Goal: Transaction & Acquisition: Purchase product/service

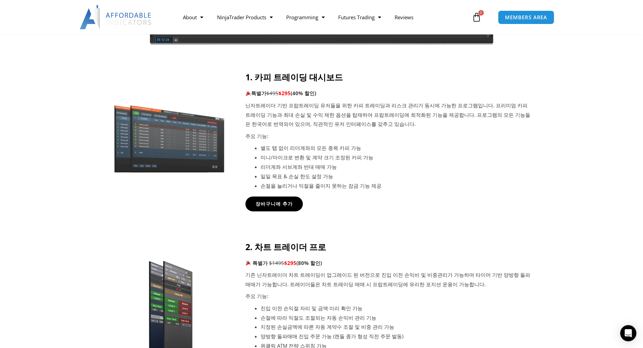
scroll to position [270, 0]
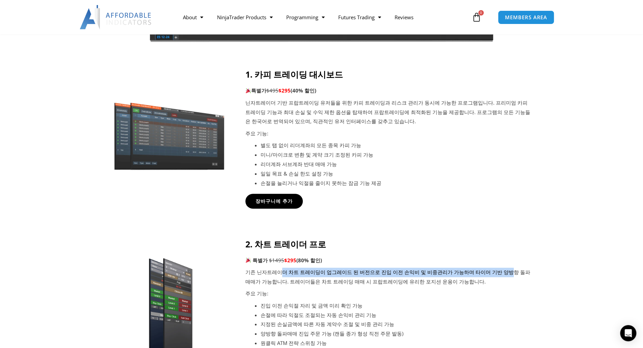
drag, startPoint x: 284, startPoint y: 275, endPoint x: 491, endPoint y: 276, distance: 206.5
click at [491, 276] on p "기존 닌자트레이더 차트 트레이딩이 업그레이드 된 버전으로 진입 이전 손익비 및 비중관리가 가능하며 타이머 기반 양방향 돌파매매가 가능합니다. …" at bounding box center [388, 277] width 287 height 19
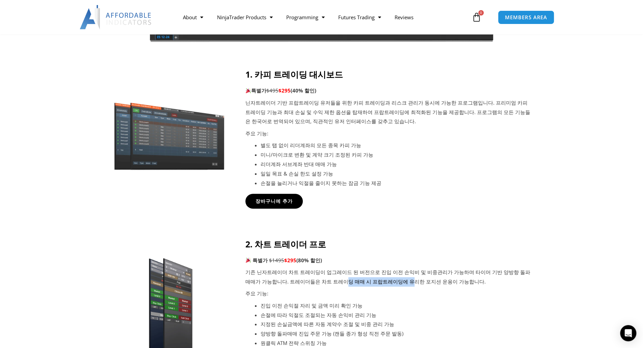
drag, startPoint x: 319, startPoint y: 285, endPoint x: 390, endPoint y: 291, distance: 71.7
click at [380, 285] on p "기존 닌자트레이더 차트 트레이딩이 업그레이드 된 버전으로 진입 이전 손익비 및 비중관리가 가능하며 타이머 기반 양방향 돌파매매가 가능합니다. …" at bounding box center [388, 277] width 287 height 19
click at [406, 298] on div "2. 차트 트레이더 프로 특별가 $1495 $295 (80% 할인) 기존 닌자트레이더 차트 트레이딩이 업그레이드 된 버전으로 진입 이전 손익비…" at bounding box center [388, 293] width 287 height 109
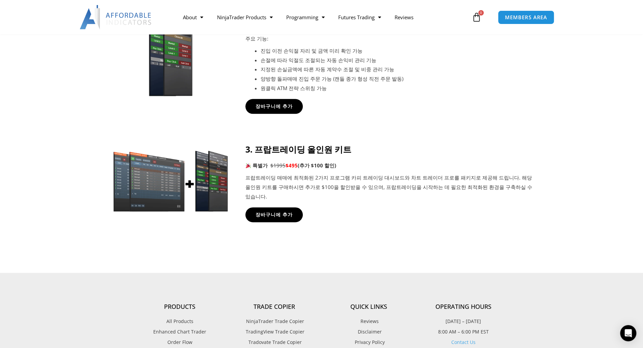
scroll to position [540, 0]
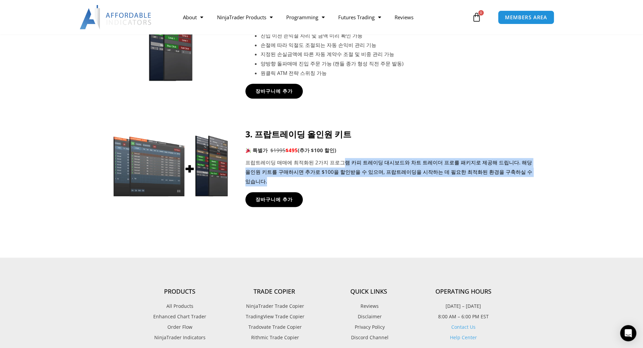
drag, startPoint x: 350, startPoint y: 165, endPoint x: 536, endPoint y: 185, distance: 186.7
click at [527, 170] on p "프랍트레이딩 매매에 최적화된 2가지 프로그램 카피 트레이딩 대시보드와 차트 트레이더 프로를 패키지로 제공해 드립니다. 해당 올인원 키트를 구매…" at bounding box center [388, 172] width 287 height 28
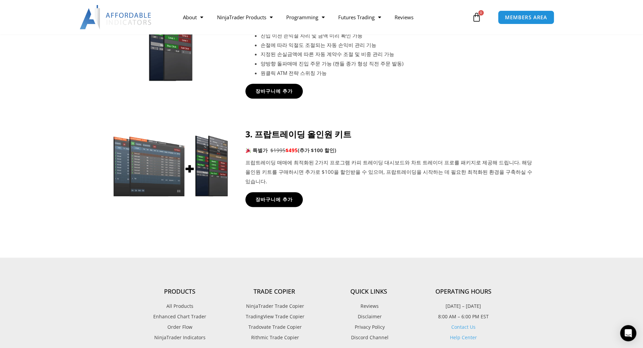
click at [536, 186] on icon at bounding box center [321, 158] width 643 height 81
click at [285, 197] on span "장바구니에 추가" at bounding box center [273, 199] width 41 height 5
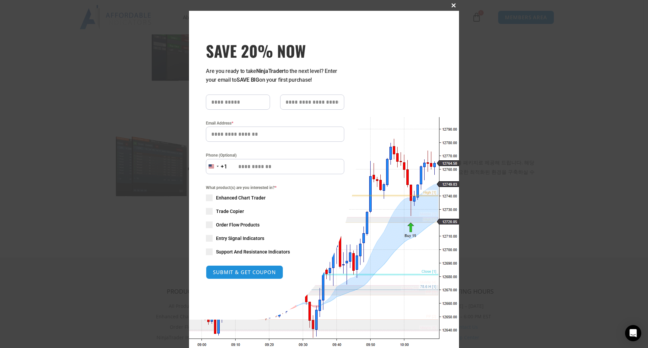
click at [450, 4] on span at bounding box center [453, 5] width 11 height 4
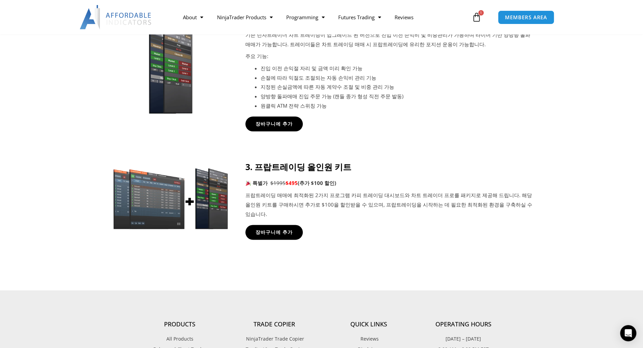
scroll to position [506, 0]
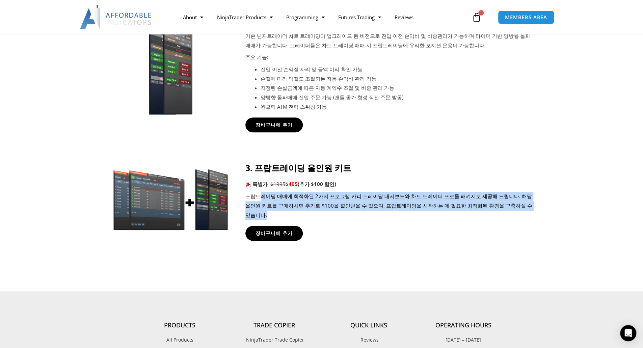
drag, startPoint x: 263, startPoint y: 197, endPoint x: 526, endPoint y: 208, distance: 263.4
click at [526, 208] on p "프랍트레이딩 매매에 최적화된 2가지 프로그램 카피 트레이딩 대시보드와 차트 트레이더 프로를 패키지로 제공해 드립니다. 해당 올인원 키트를 구매…" at bounding box center [388, 206] width 287 height 28
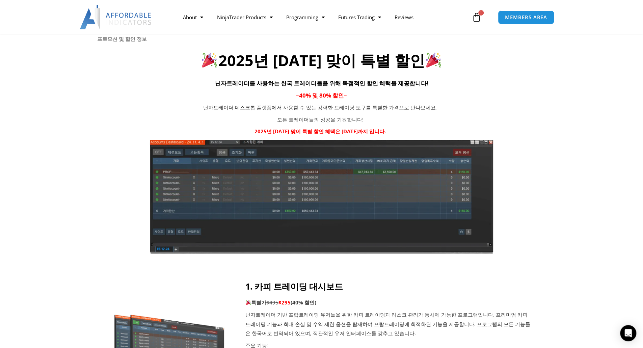
scroll to position [34, 0]
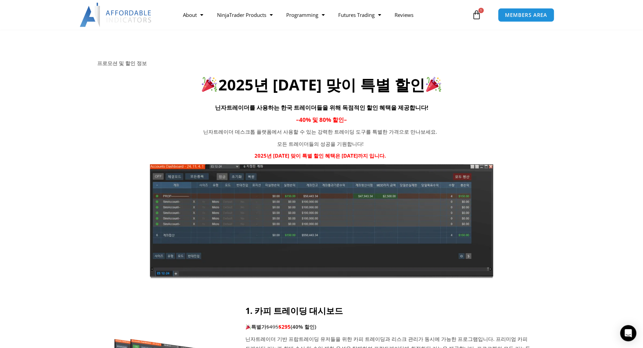
click at [593, 187] on div at bounding box center [321, 165] width 643 height 279
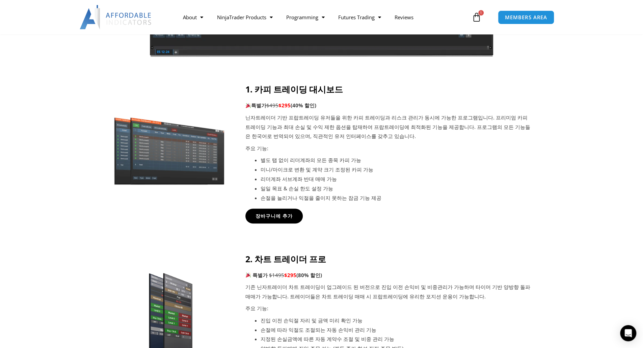
scroll to position [270, 0]
